Goal: Information Seeking & Learning: Learn about a topic

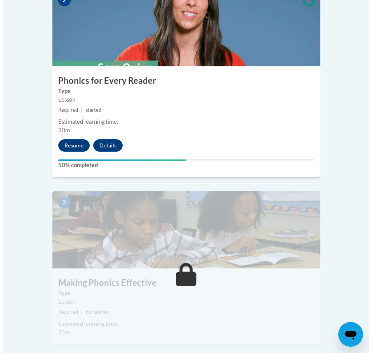
scroll to position [544, 0]
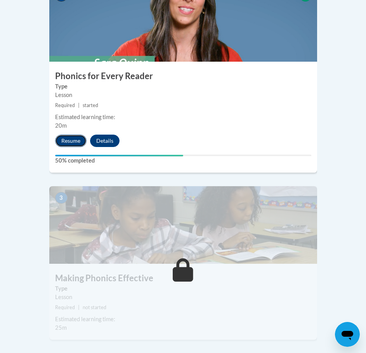
click at [69, 135] on button "Resume" at bounding box center [70, 141] width 31 height 12
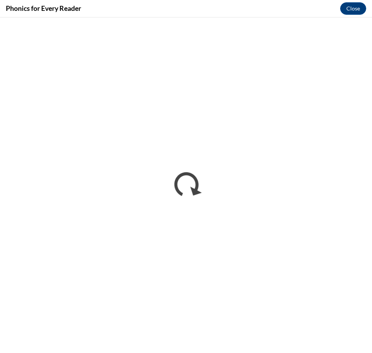
scroll to position [0, 0]
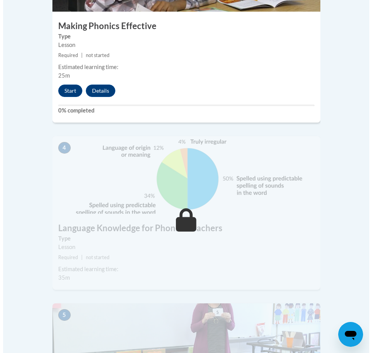
scroll to position [777, 0]
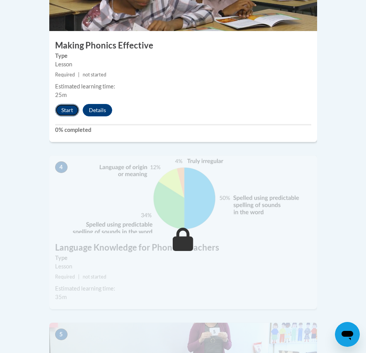
click at [71, 104] on button "Start" at bounding box center [67, 110] width 24 height 12
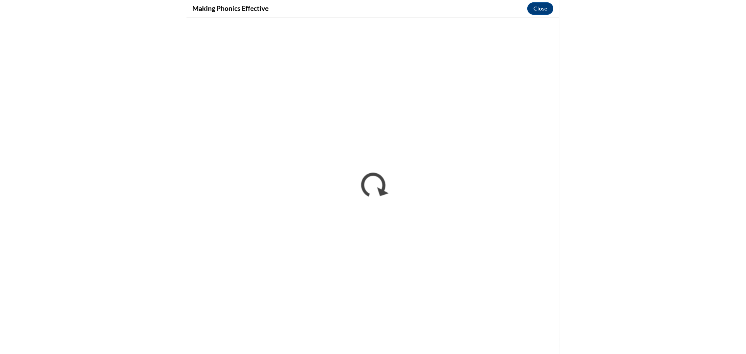
scroll to position [677, 0]
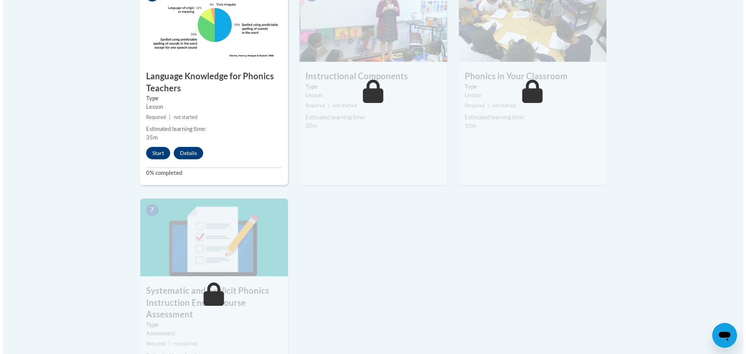
scroll to position [505, 0]
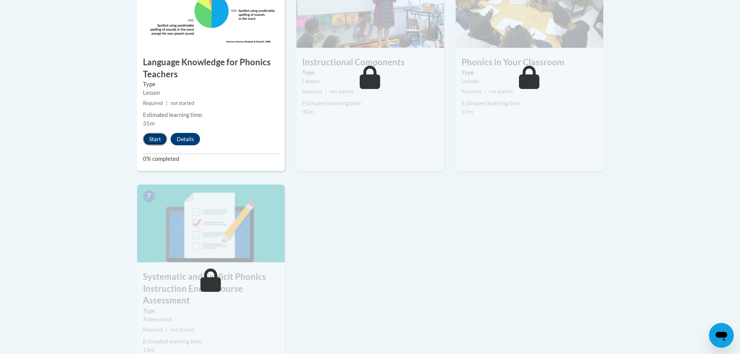
click at [158, 141] on button "Start" at bounding box center [155, 139] width 24 height 12
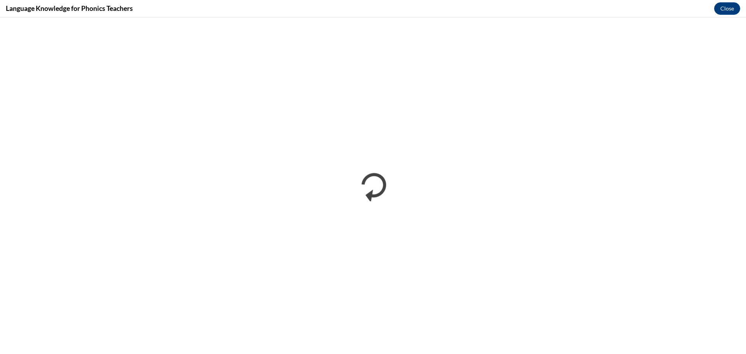
scroll to position [0, 0]
